Goal: Find contact information: Find contact information

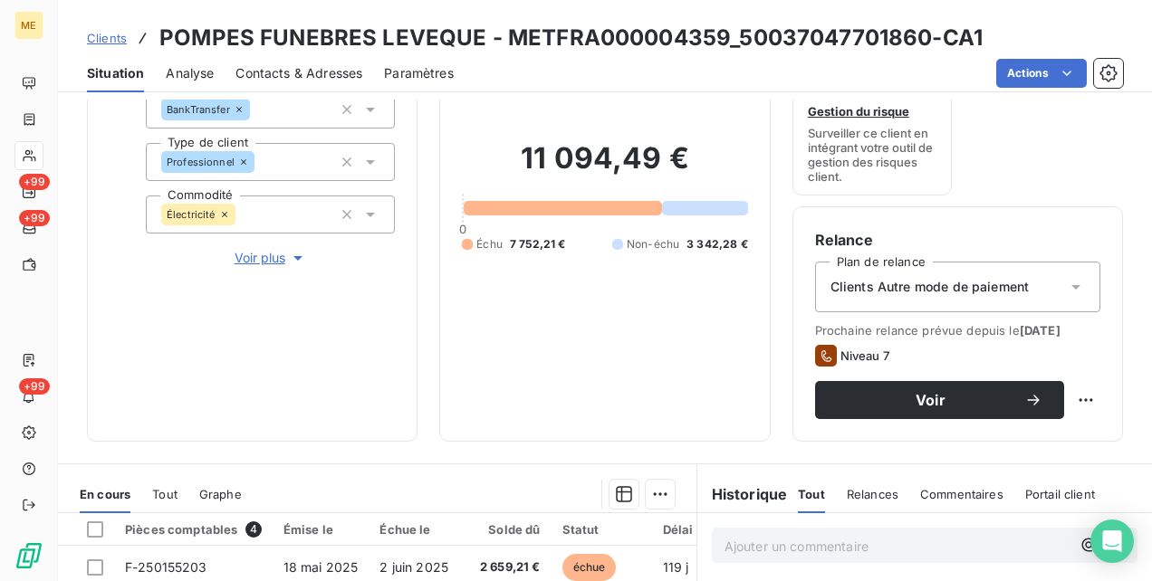
scroll to position [453, 0]
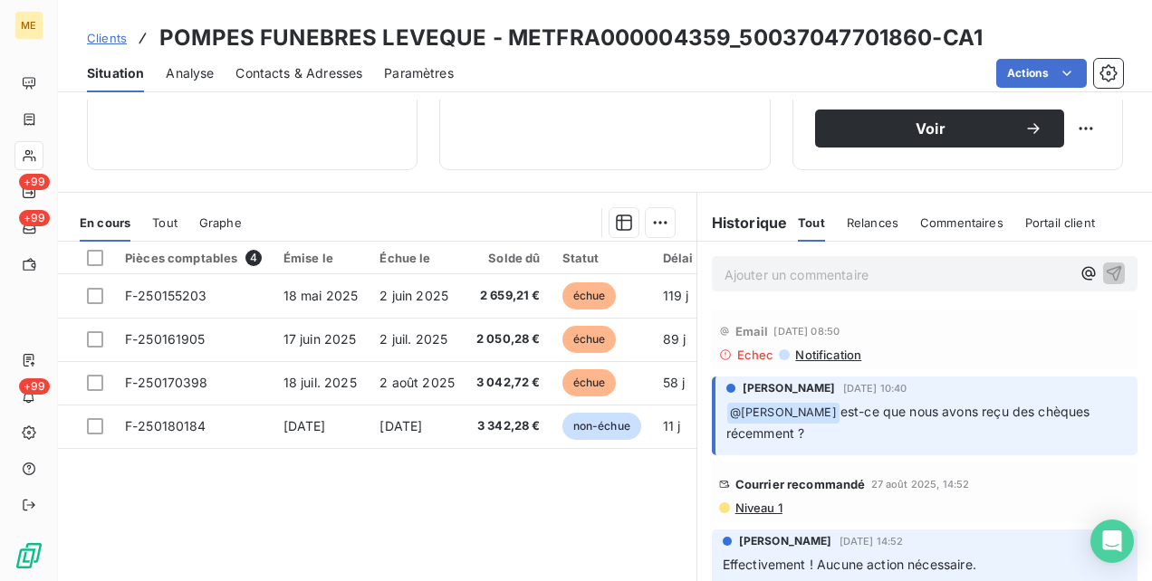
click at [727, 266] on p "Ajouter un commentaire ﻿" at bounding box center [898, 275] width 346 height 23
click at [757, 275] on p "@xa" at bounding box center [898, 274] width 346 height 21
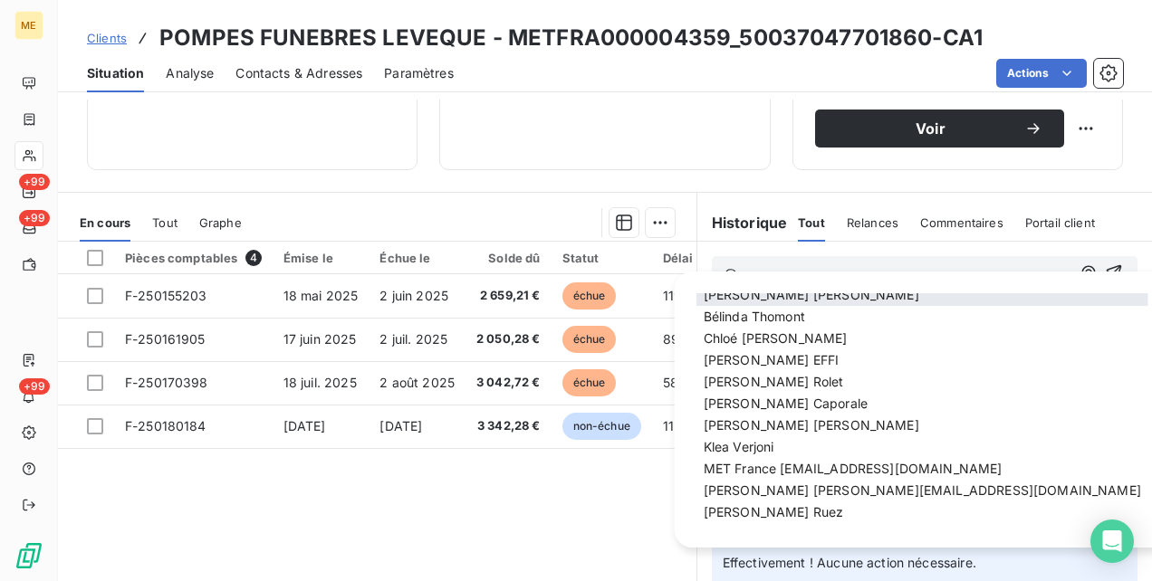
scroll to position [104, 0]
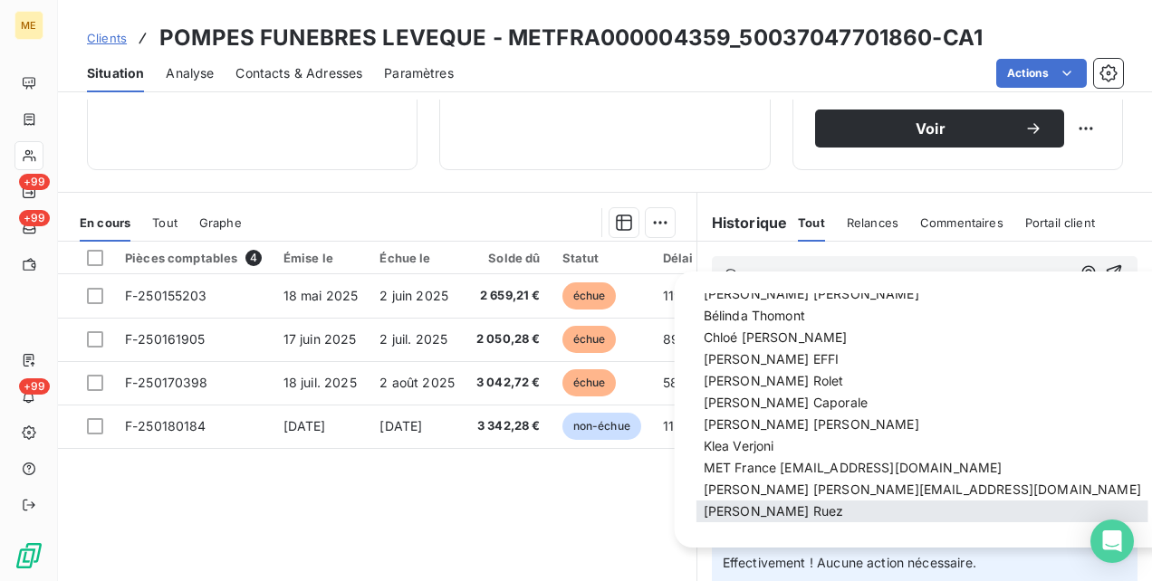
click at [745, 507] on span "Xavier Ruez" at bounding box center [774, 511] width 140 height 15
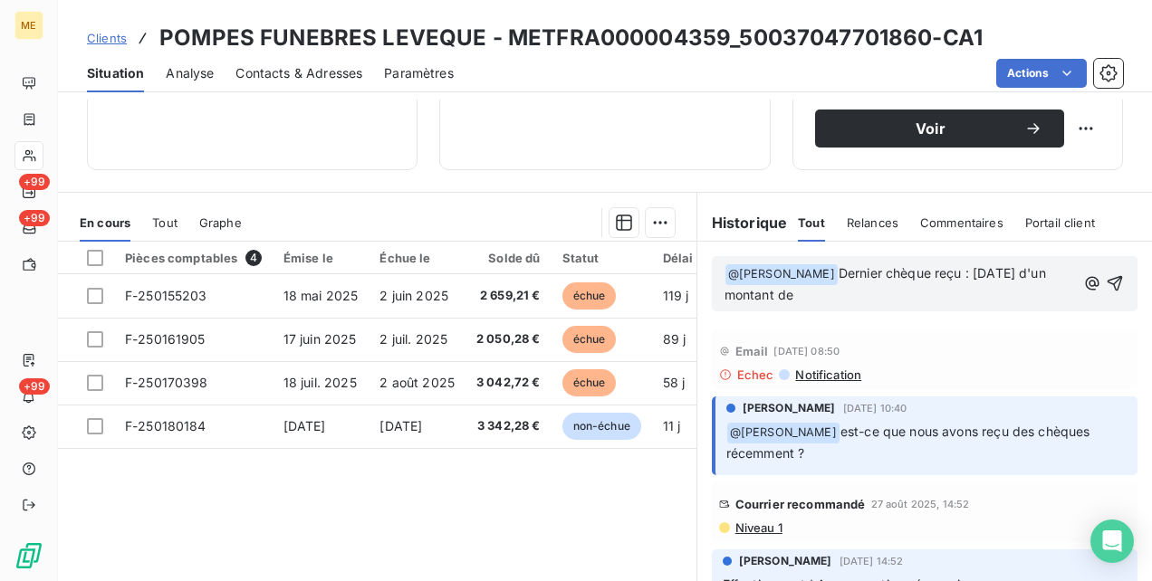
click at [807, 293] on p "﻿ @ Xavier Ruez ﻿ Dernier chèque reçu : Avril 2025 d'un montant de" at bounding box center [900, 285] width 351 height 43
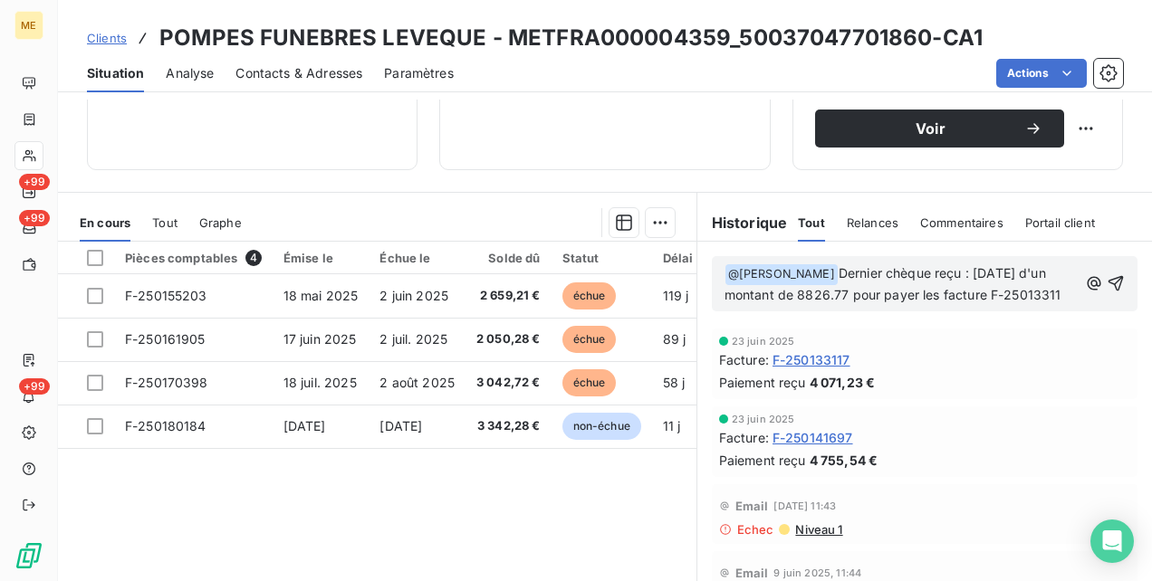
scroll to position [745, 0]
click at [940, 268] on span "Dernier chèque reçu : Avril 2025 d'un montant de 8826.77 pour payer les facture…" at bounding box center [899, 294] width 348 height 58
click at [1109, 286] on icon "button" at bounding box center [1116, 293] width 15 height 15
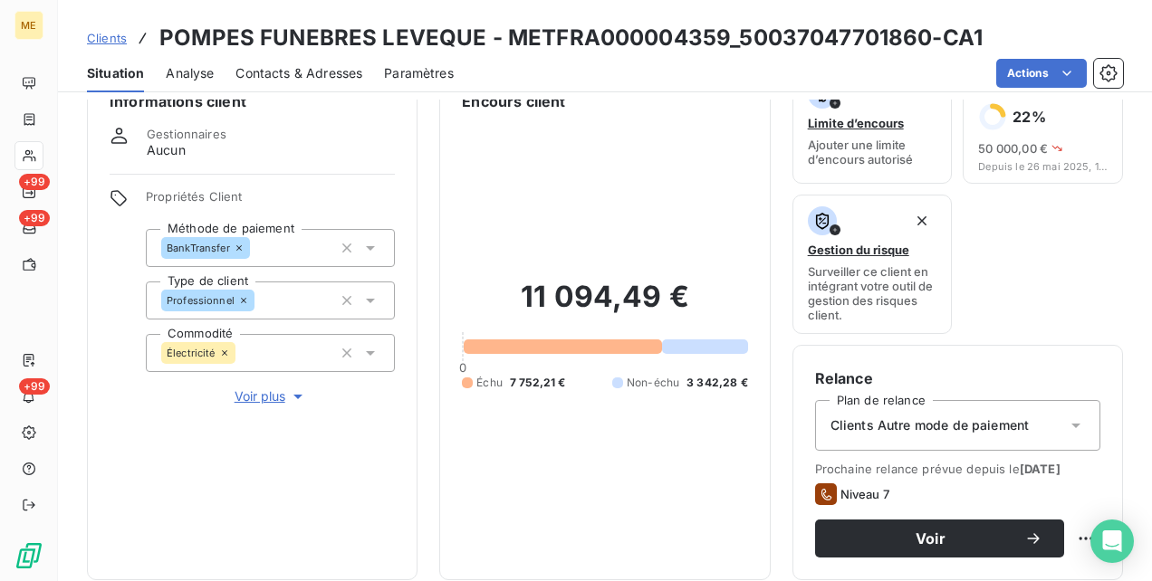
scroll to position [0, 0]
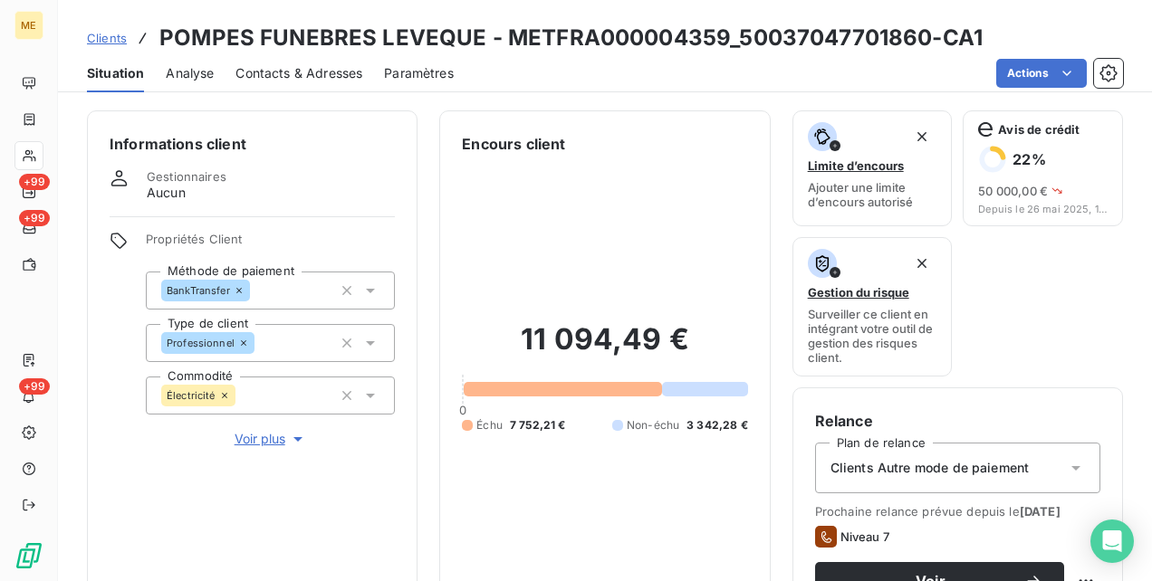
click at [257, 438] on span "Voir plus" at bounding box center [271, 439] width 72 height 18
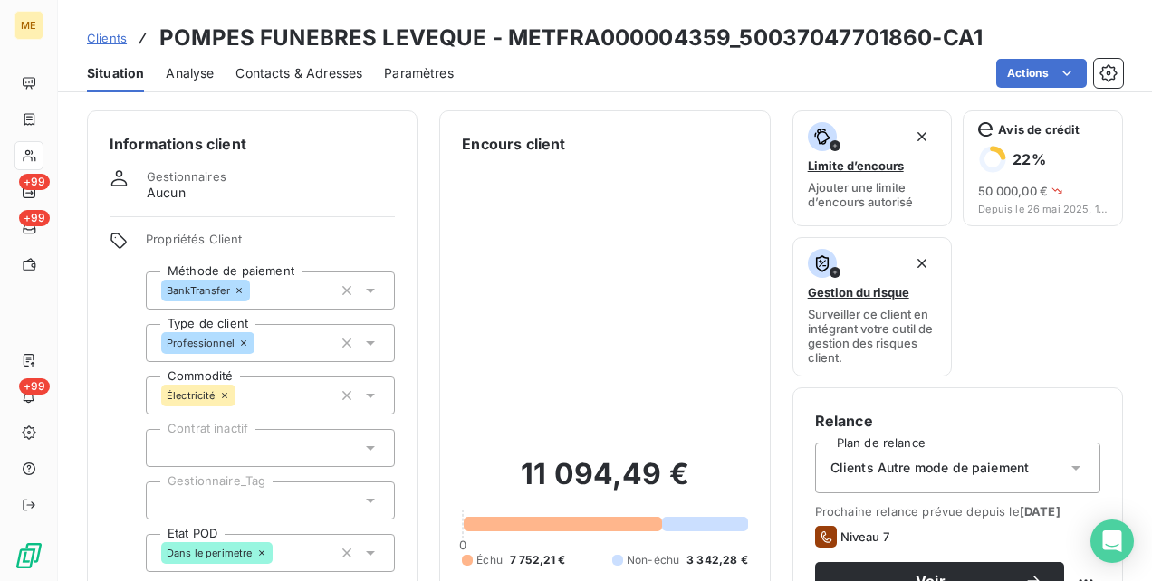
click at [288, 72] on span "Contacts & Adresses" at bounding box center [298, 73] width 127 height 18
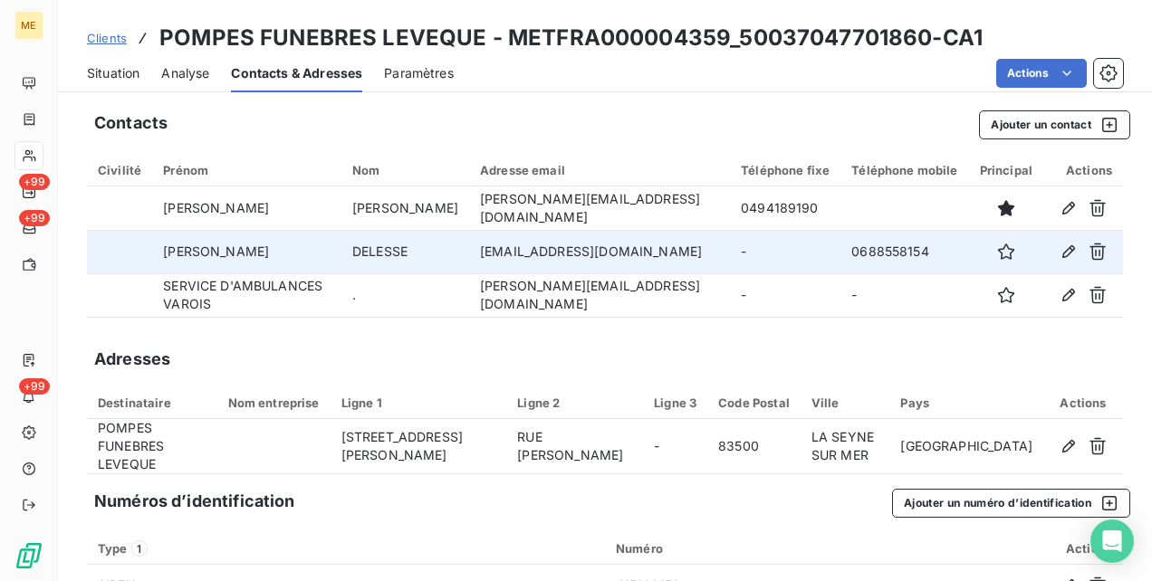
click at [659, 254] on td "comptabilite@delesse.fr" at bounding box center [599, 251] width 261 height 43
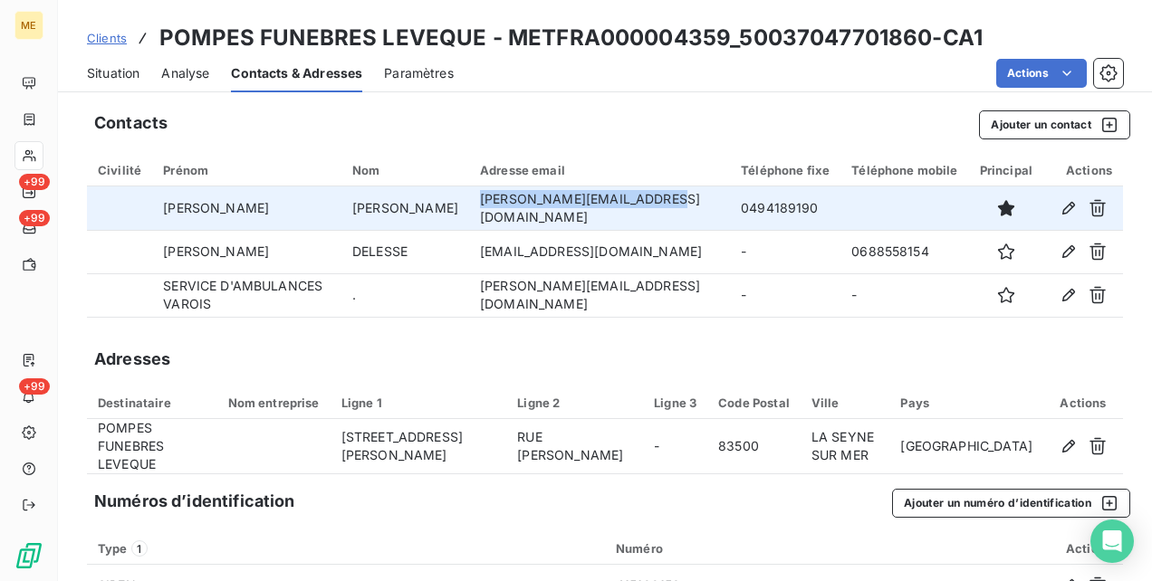
drag, startPoint x: 672, startPoint y: 208, endPoint x: 492, endPoint y: 212, distance: 180.3
click at [492, 212] on td "magali.bartholi@delesse.fr" at bounding box center [599, 208] width 261 height 43
drag, startPoint x: 492, startPoint y: 212, endPoint x: 510, endPoint y: 207, distance: 18.7
copy td "magali.bartholi@delesse.fr"
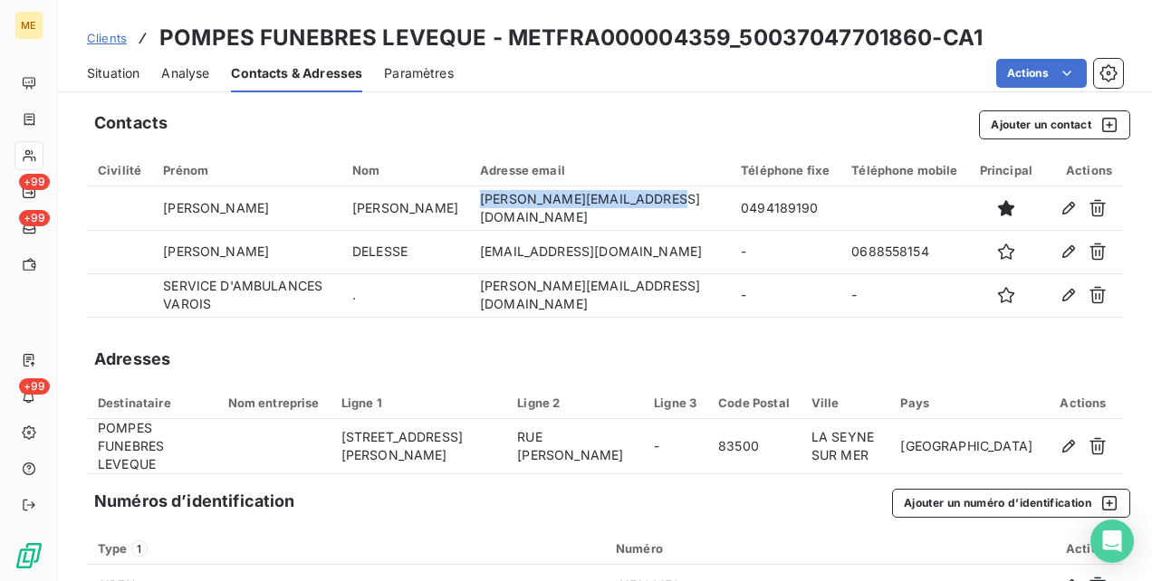
click at [125, 68] on span "Situation" at bounding box center [113, 73] width 53 height 18
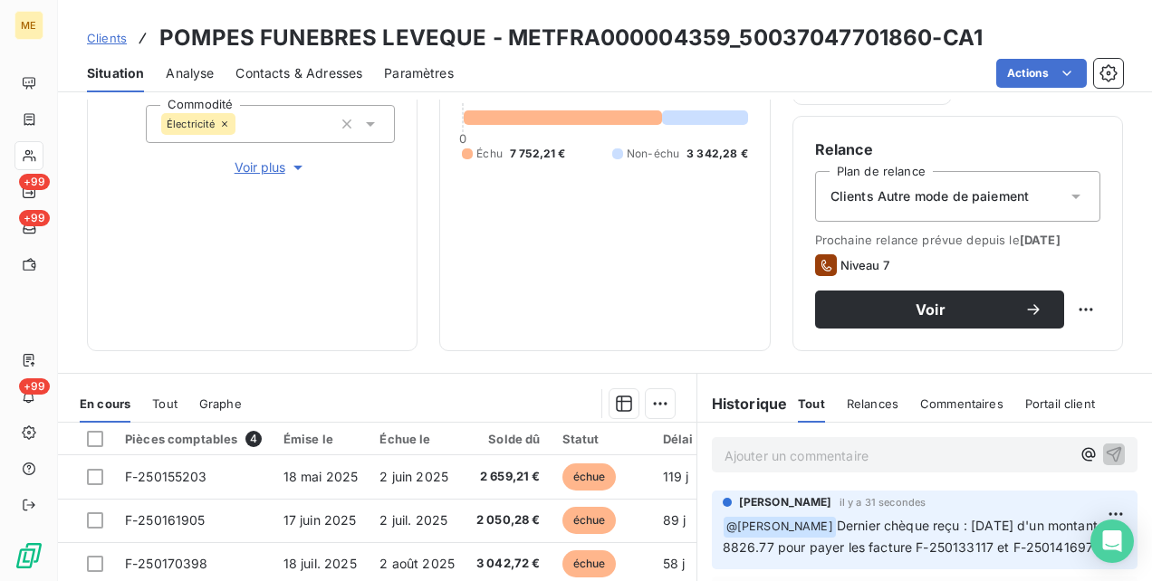
click at [777, 460] on p "Ajouter un commentaire ﻿" at bounding box center [898, 456] width 346 height 23
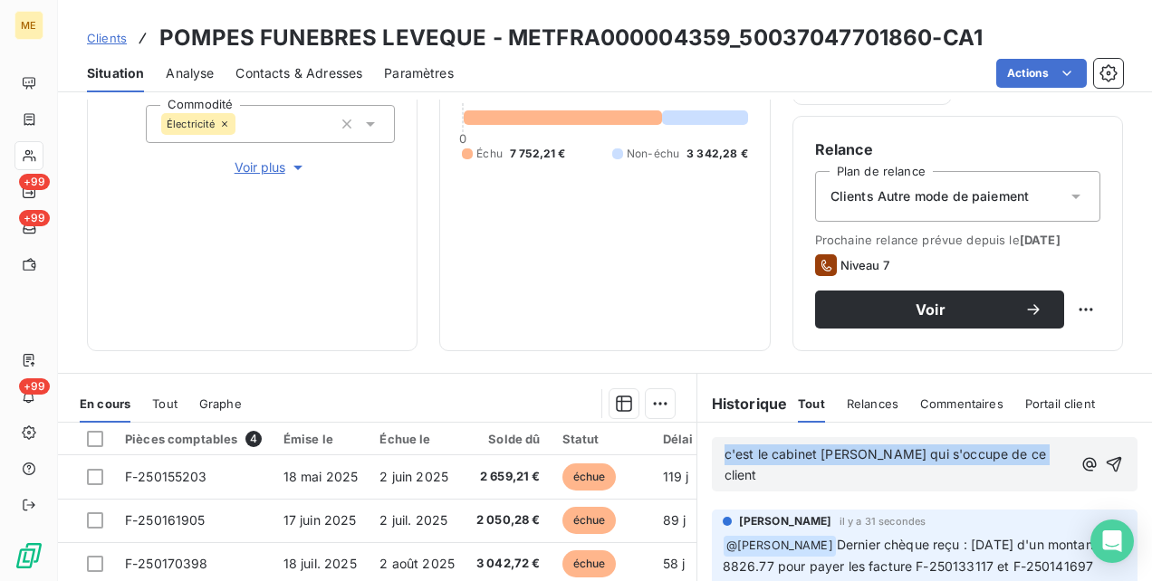
drag, startPoint x: 1023, startPoint y: 457, endPoint x: 688, endPoint y: 457, distance: 334.2
click at [697, 457] on div "c'est le cabinet Delesse qui s'occupe de ce client" at bounding box center [924, 464] width 455 height 83
